Goal: Navigation & Orientation: Find specific page/section

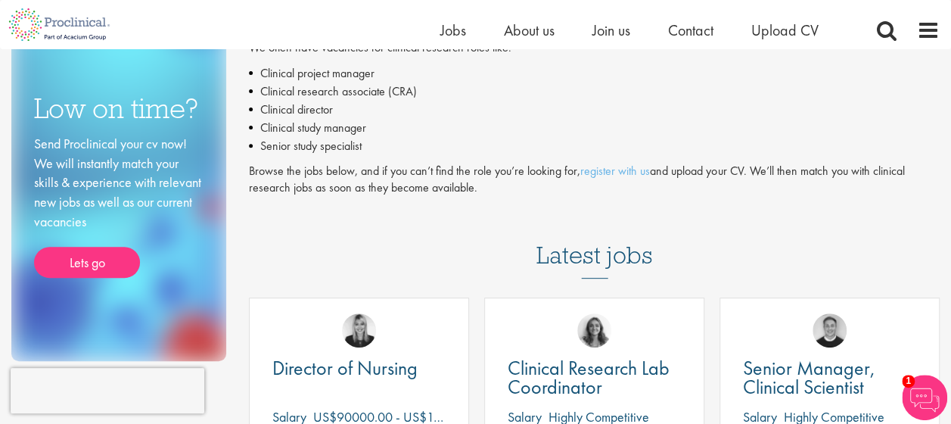
scroll to position [151, 0]
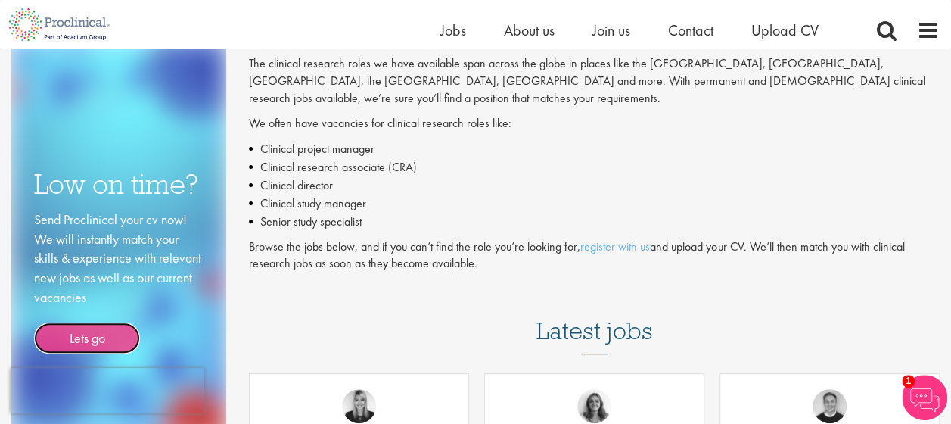
click at [107, 334] on link "Lets go" at bounding box center [87, 338] width 106 height 32
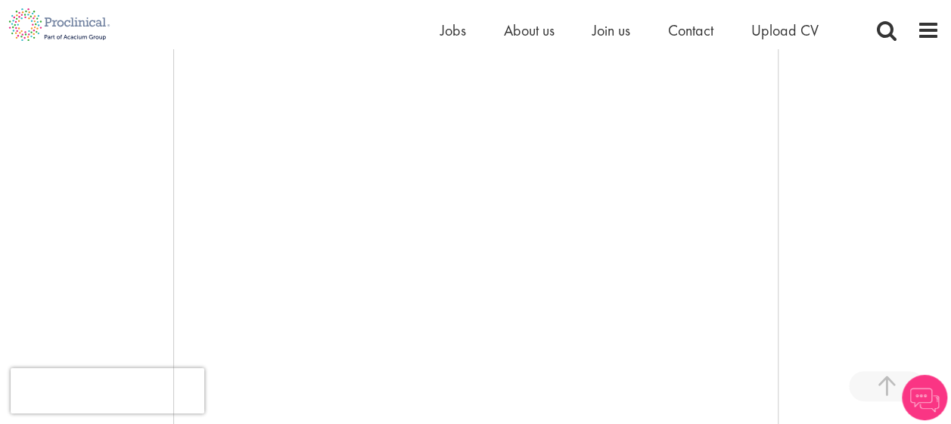
scroll to position [303, 0]
click at [449, 32] on span "Jobs" at bounding box center [453, 30] width 26 height 20
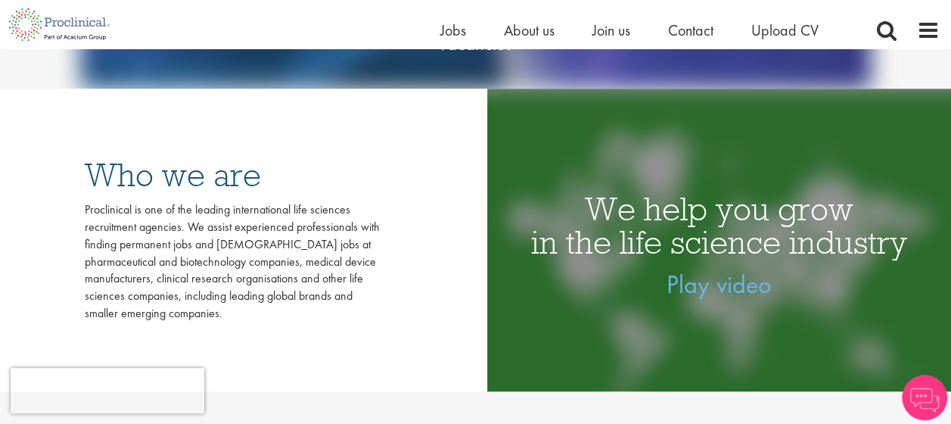
scroll to position [227, 0]
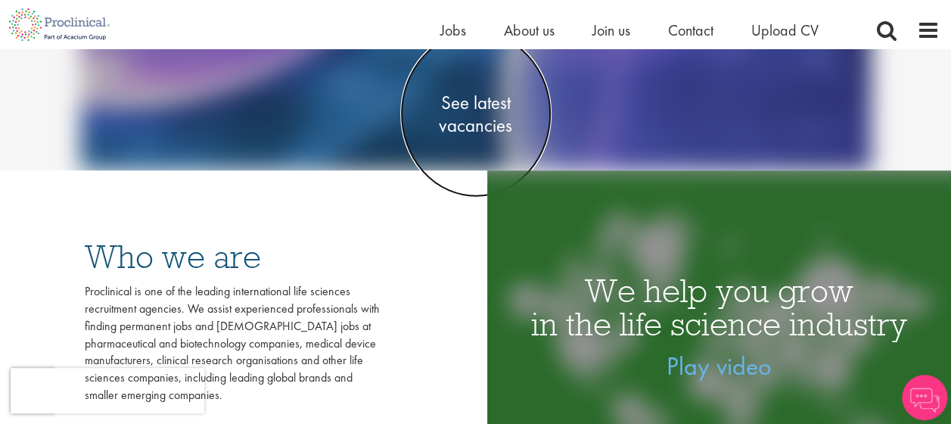
click at [468, 118] on span "See latest vacancies" at bounding box center [475, 114] width 151 height 45
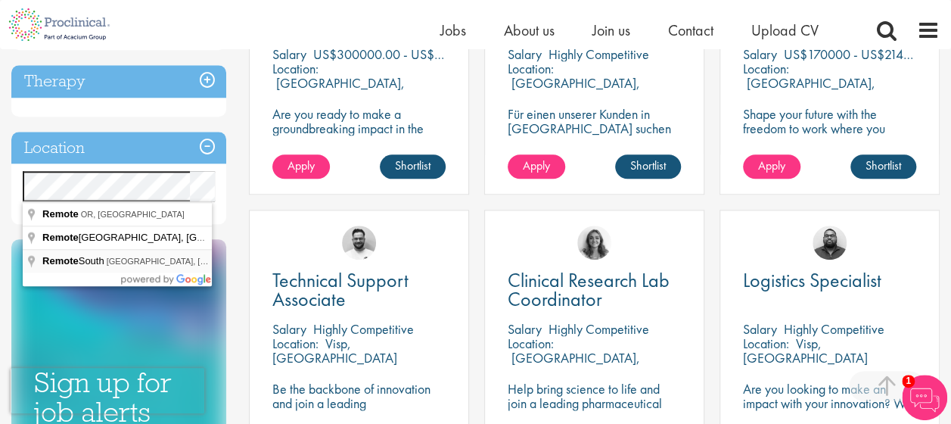
scroll to position [605, 0]
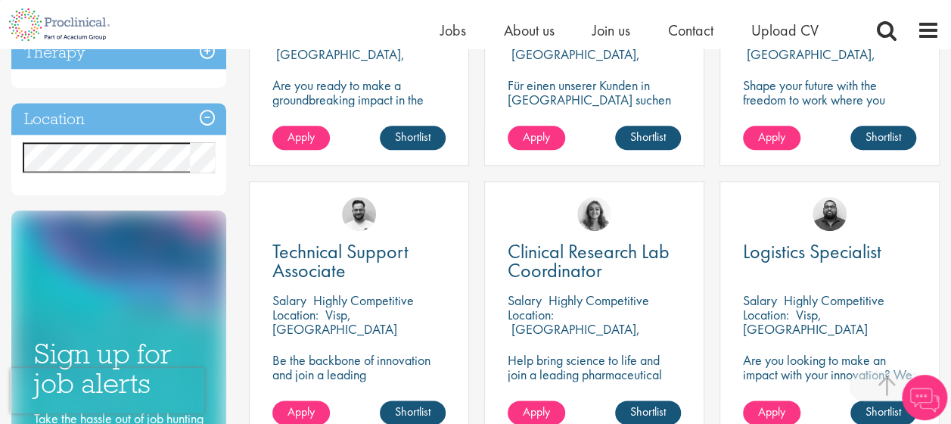
scroll to position [681, 0]
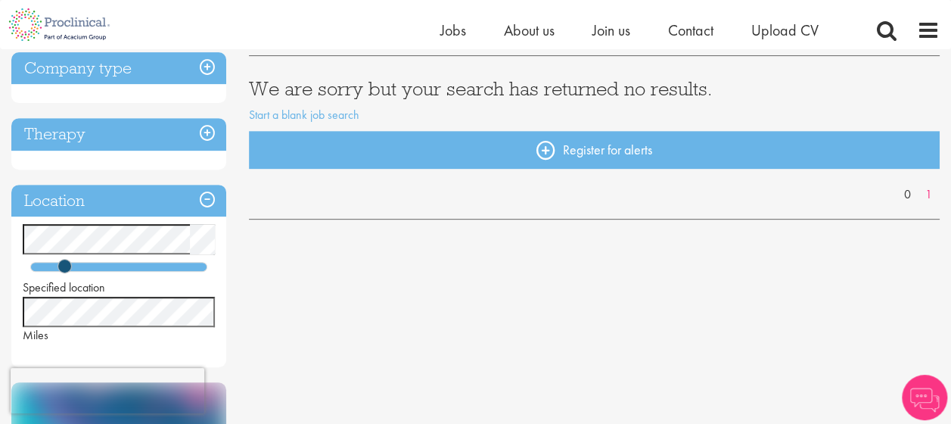
scroll to position [378, 0]
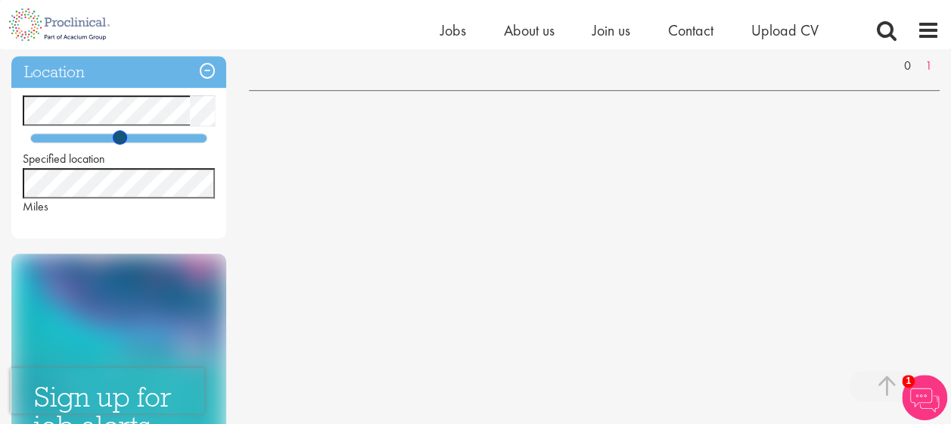
drag, startPoint x: 64, startPoint y: 140, endPoint x: 119, endPoint y: 134, distance: 55.6
click at [119, 134] on span at bounding box center [120, 137] width 14 height 14
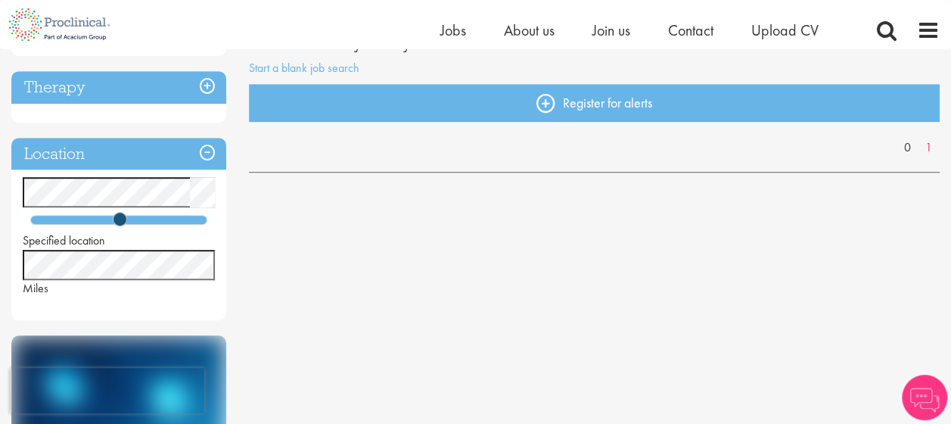
scroll to position [303, 0]
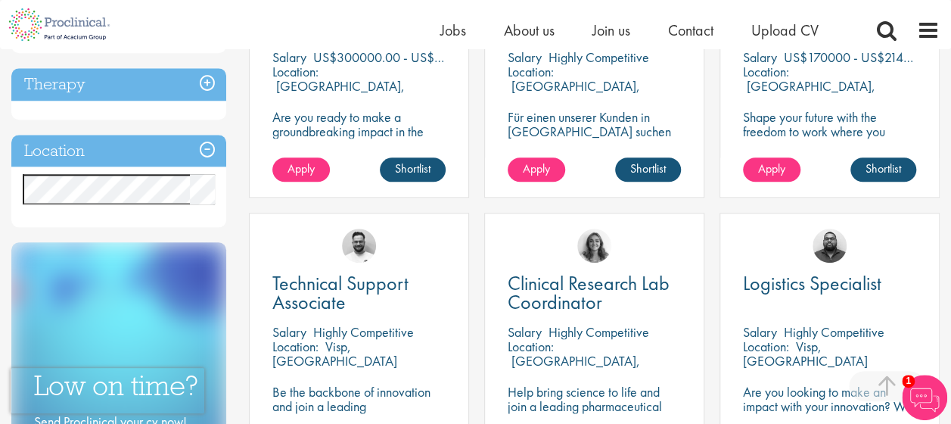
scroll to position [681, 0]
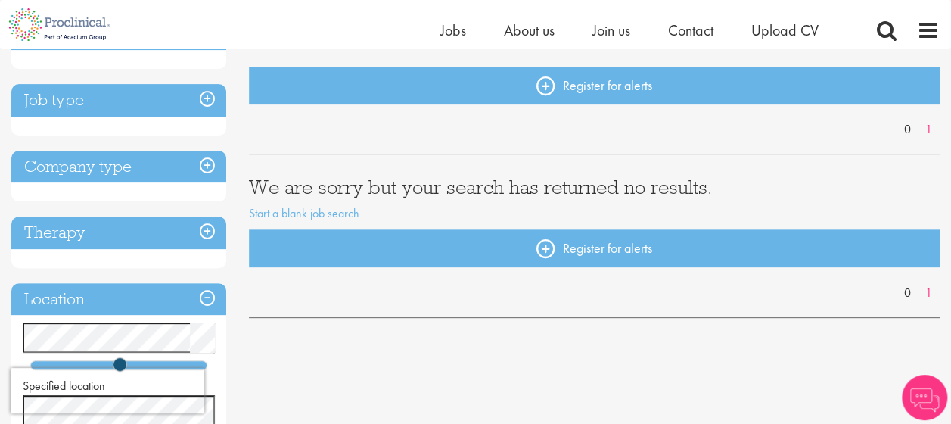
scroll to position [303, 0]
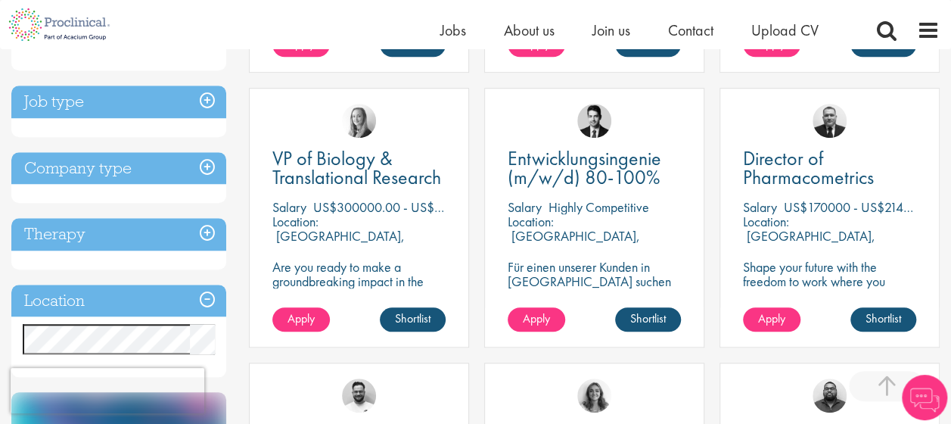
scroll to position [681, 0]
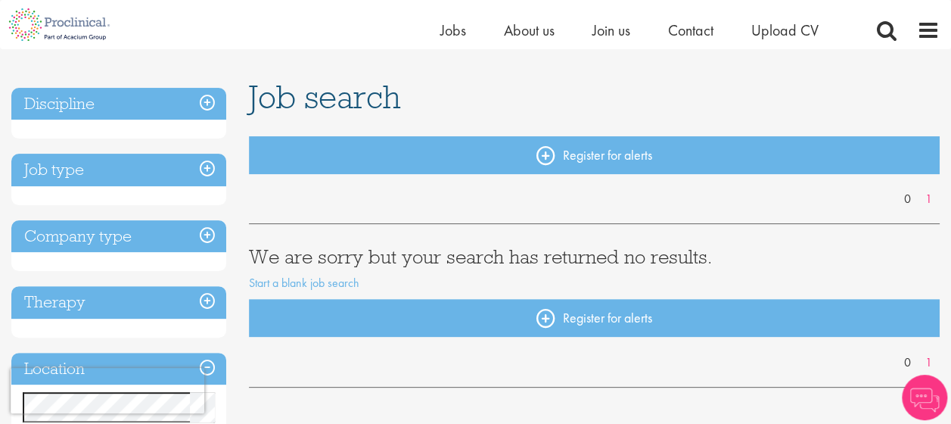
scroll to position [76, 0]
